Goal: Information Seeking & Learning: Learn about a topic

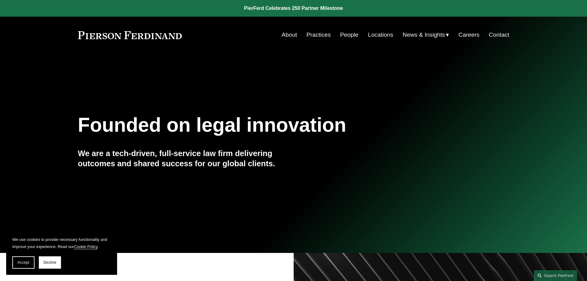
click at [344, 34] on link "People" at bounding box center [349, 35] width 18 height 12
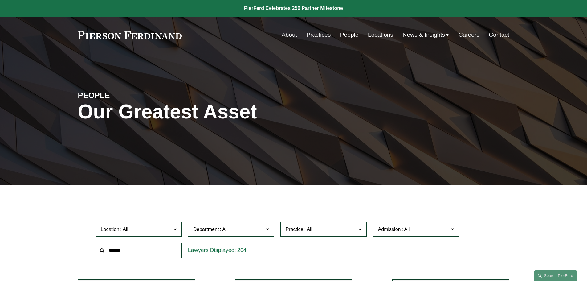
click at [319, 35] on link "Practices" at bounding box center [318, 35] width 24 height 12
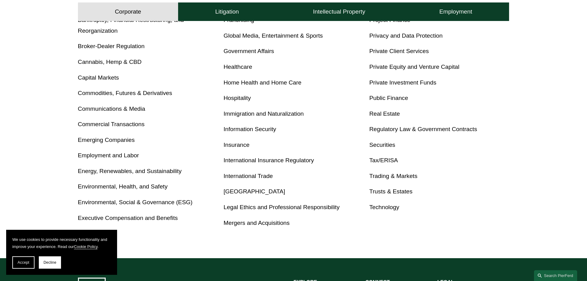
scroll to position [308, 0]
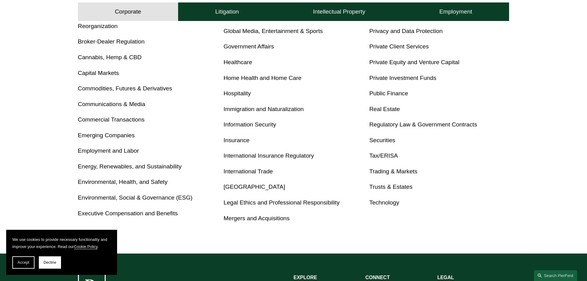
click at [273, 219] on link "Mergers and Acquisitions" at bounding box center [257, 218] width 66 height 6
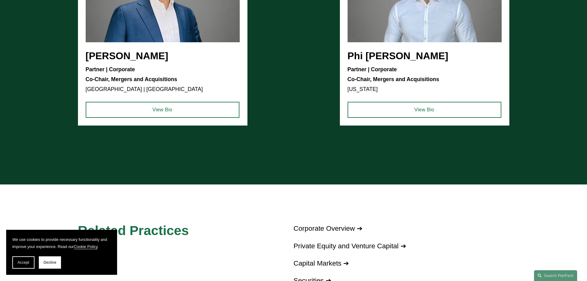
scroll to position [585, 0]
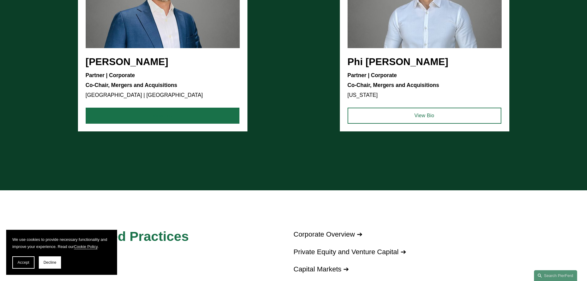
click at [161, 117] on link "View Bio" at bounding box center [163, 116] width 154 height 16
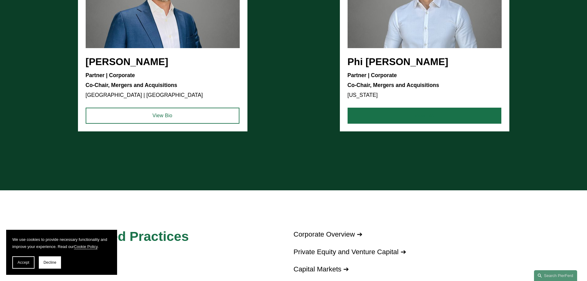
click at [431, 121] on link "View Bio" at bounding box center [424, 116] width 154 height 16
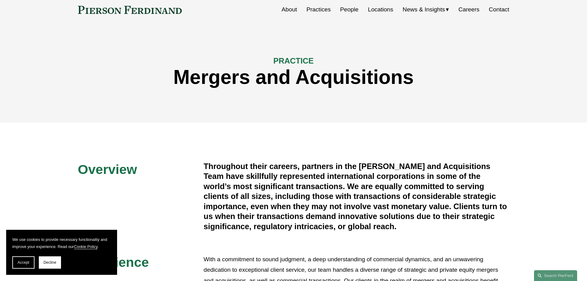
scroll to position [0, 0]
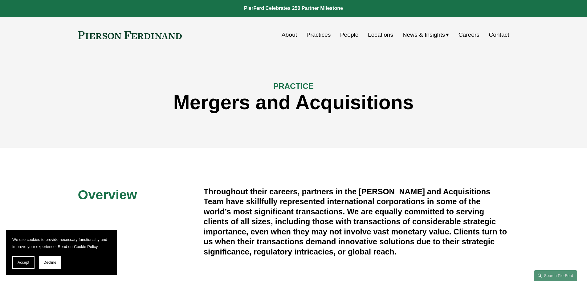
click at [321, 35] on link "Practices" at bounding box center [318, 35] width 24 height 12
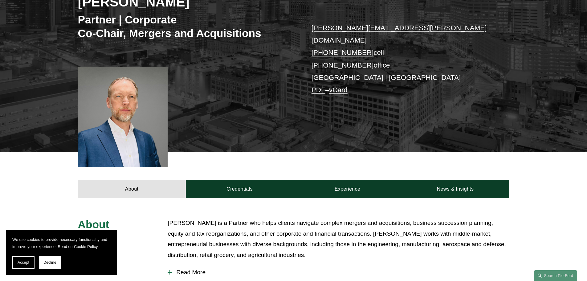
scroll to position [154, 0]
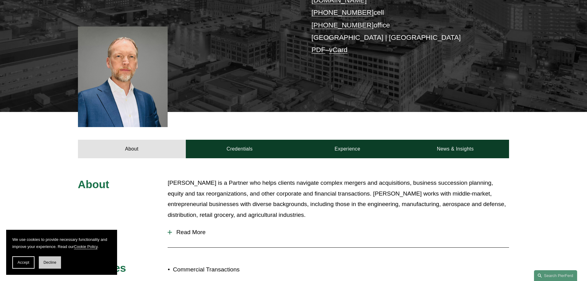
click at [55, 263] on span "Decline" at bounding box center [49, 262] width 13 height 4
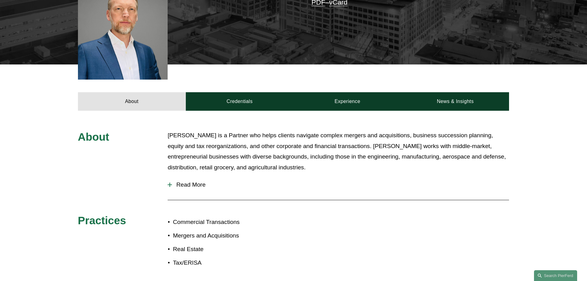
scroll to position [216, 0]
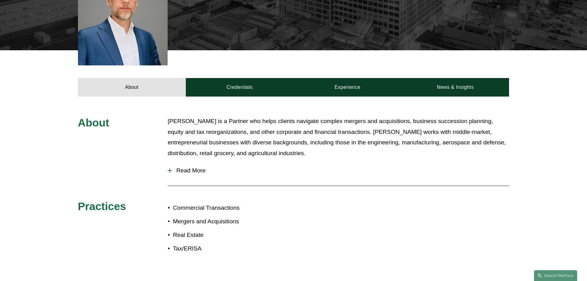
click at [195, 167] on span "Read More" at bounding box center [340, 170] width 337 height 7
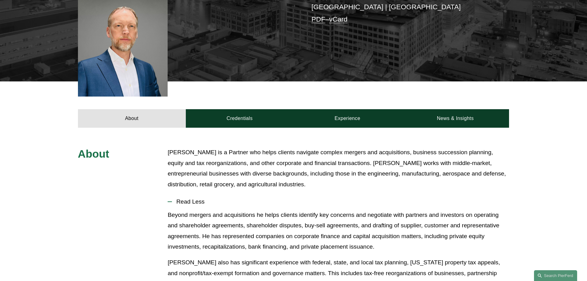
scroll to position [123, 0]
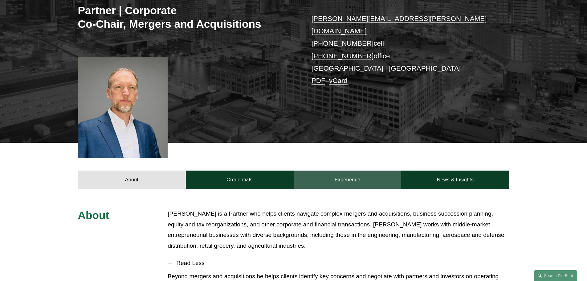
click at [328, 171] on link "Experience" at bounding box center [348, 179] width 108 height 18
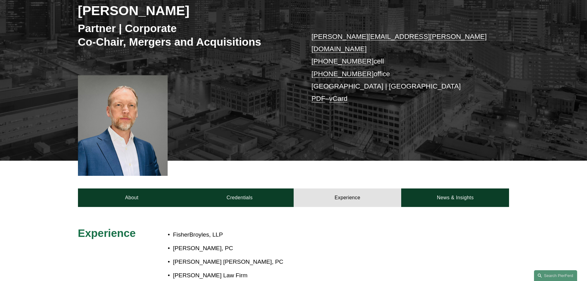
scroll to position [92, 0]
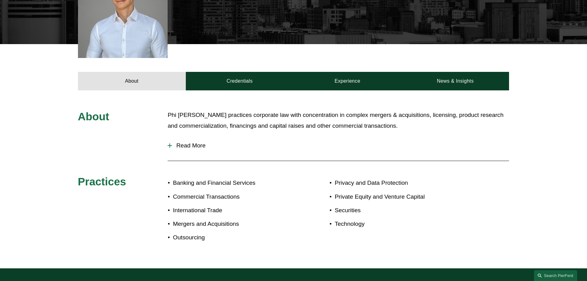
scroll to position [216, 0]
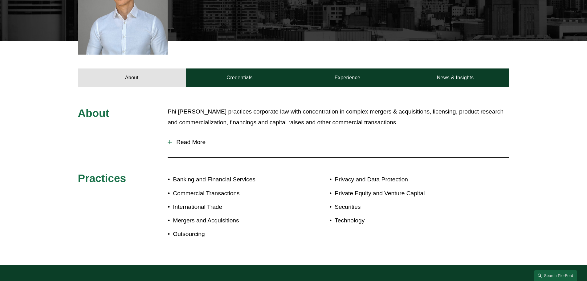
click at [193, 139] on button "Read More" at bounding box center [338, 142] width 341 height 16
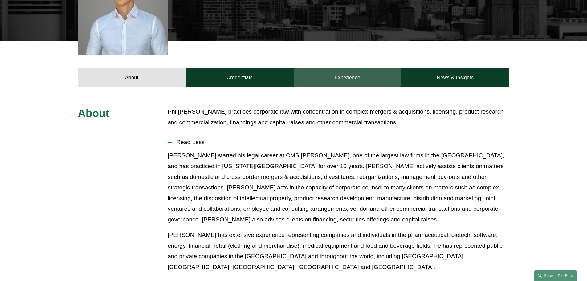
click at [339, 73] on link "Experience" at bounding box center [348, 77] width 108 height 18
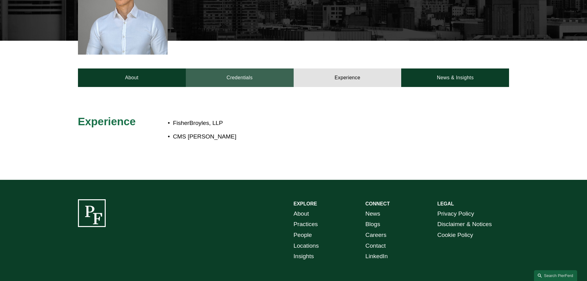
click at [260, 82] on link "Credentials" at bounding box center [240, 77] width 108 height 18
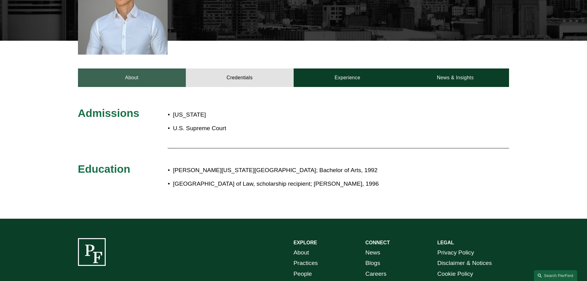
click at [157, 81] on link "About" at bounding box center [132, 77] width 108 height 18
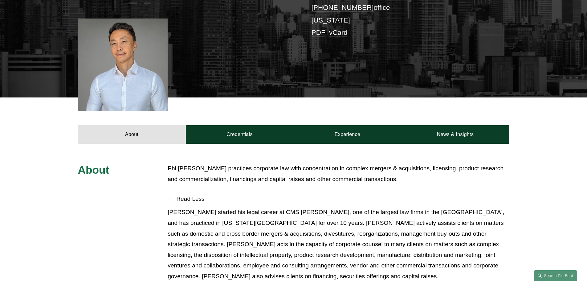
scroll to position [62, 0]
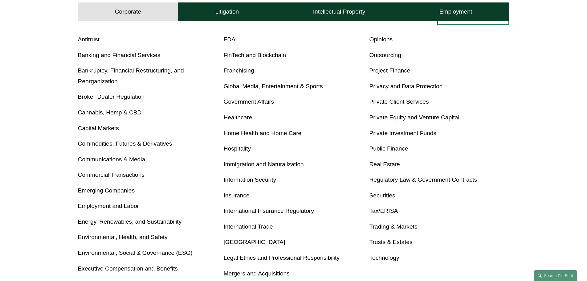
scroll to position [246, 0]
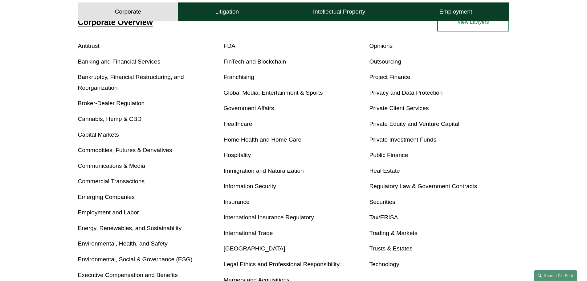
click at [377, 202] on link "Securities" at bounding box center [382, 201] width 26 height 6
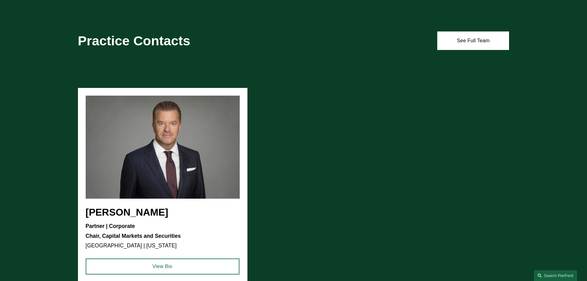
scroll to position [616, 0]
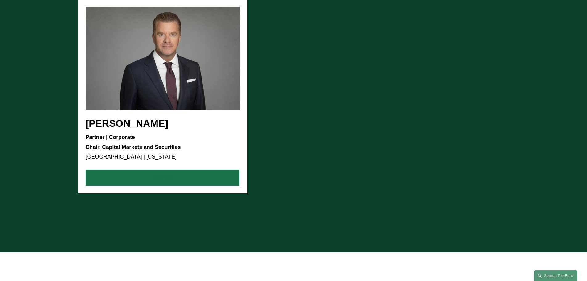
click at [182, 173] on link "View Bio" at bounding box center [163, 177] width 154 height 16
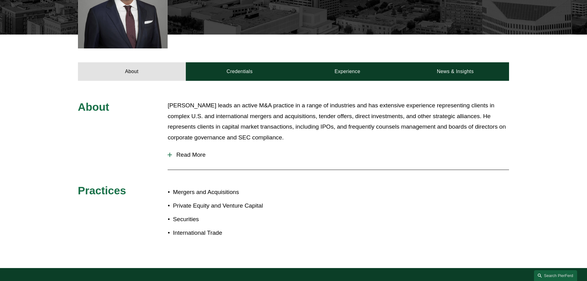
scroll to position [246, 0]
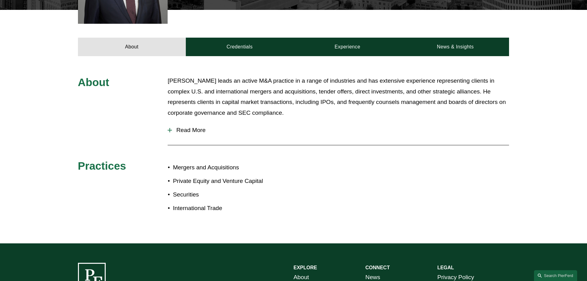
click at [200, 131] on span "Read More" at bounding box center [340, 130] width 337 height 7
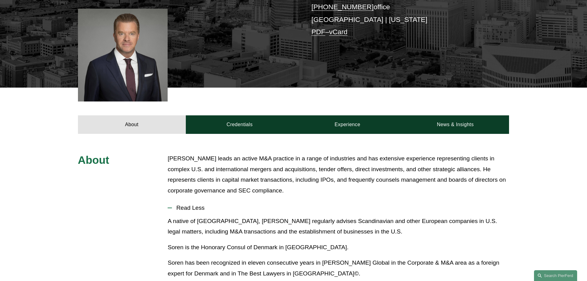
scroll to position [123, 0]
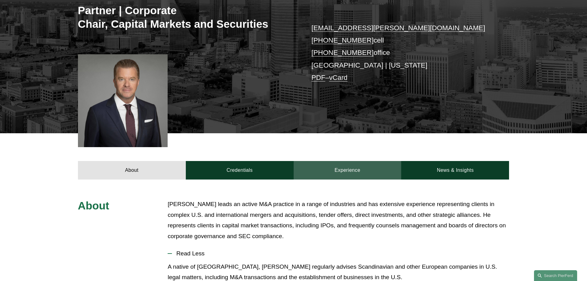
click at [334, 165] on link "Experience" at bounding box center [348, 170] width 108 height 18
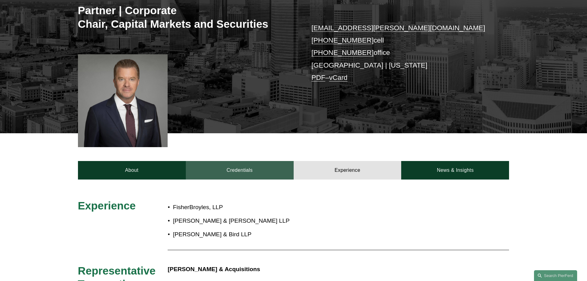
click at [253, 171] on link "Credentials" at bounding box center [240, 170] width 108 height 18
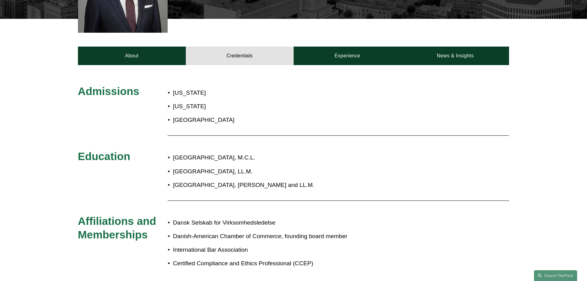
scroll to position [246, 0]
